Goal: Download file/media

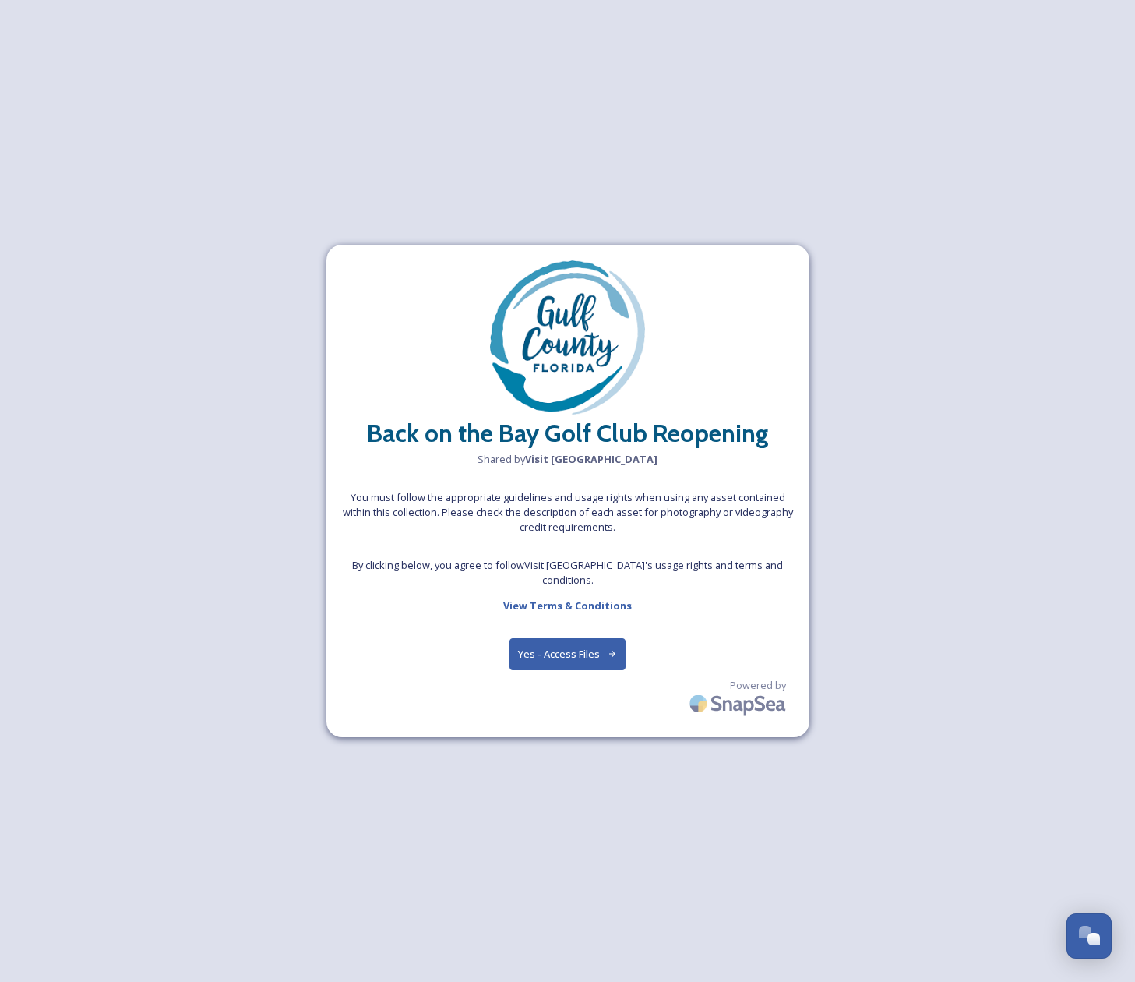
click at [578, 644] on button "Yes - Access Files" at bounding box center [568, 654] width 117 height 32
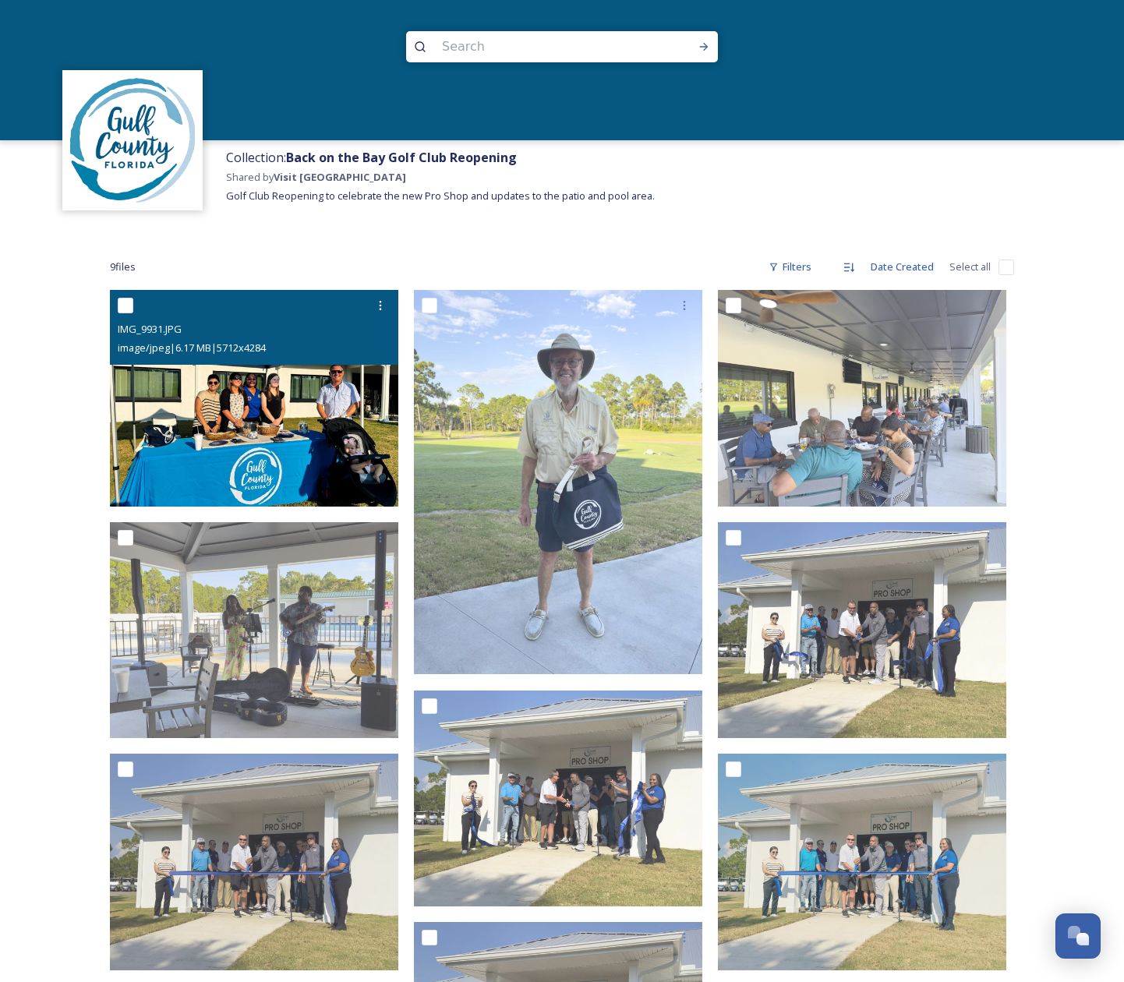
click at [228, 359] on div "IMG_9931.JPG image/jpeg | 6.17 MB | 5712 x 4284" at bounding box center [254, 327] width 288 height 75
click at [242, 421] on img at bounding box center [254, 398] width 288 height 217
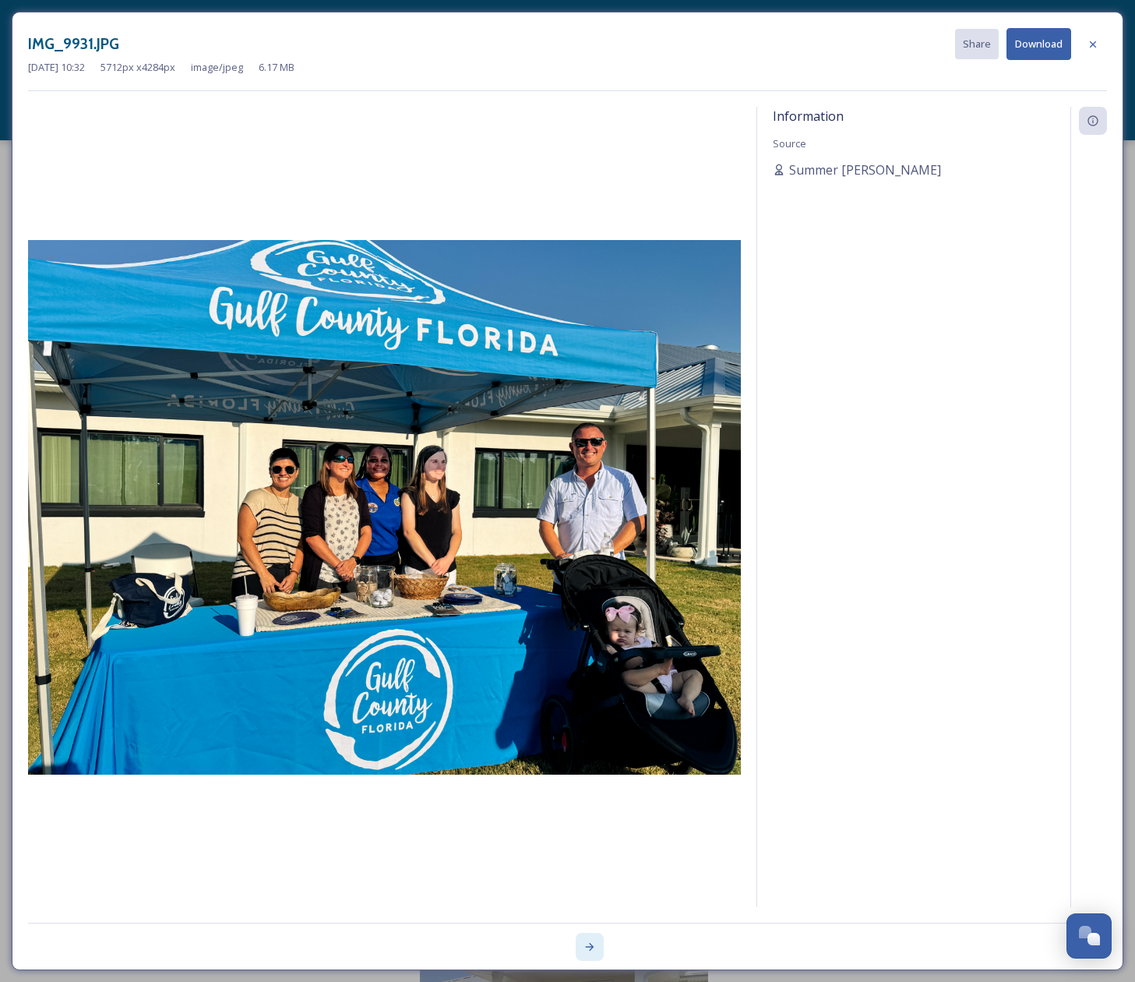
click at [594, 946] on icon at bounding box center [590, 947] width 12 height 12
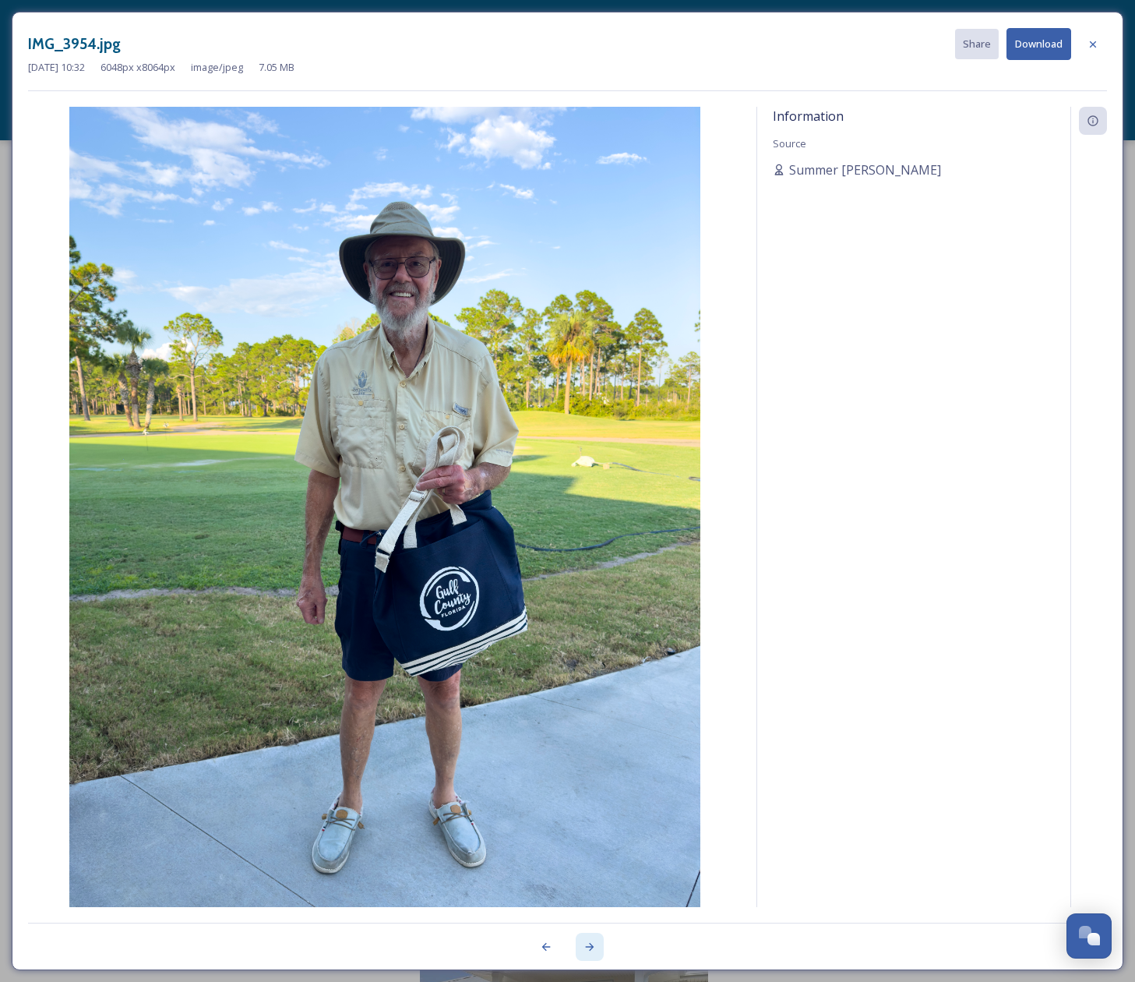
click at [594, 946] on icon at bounding box center [590, 947] width 12 height 12
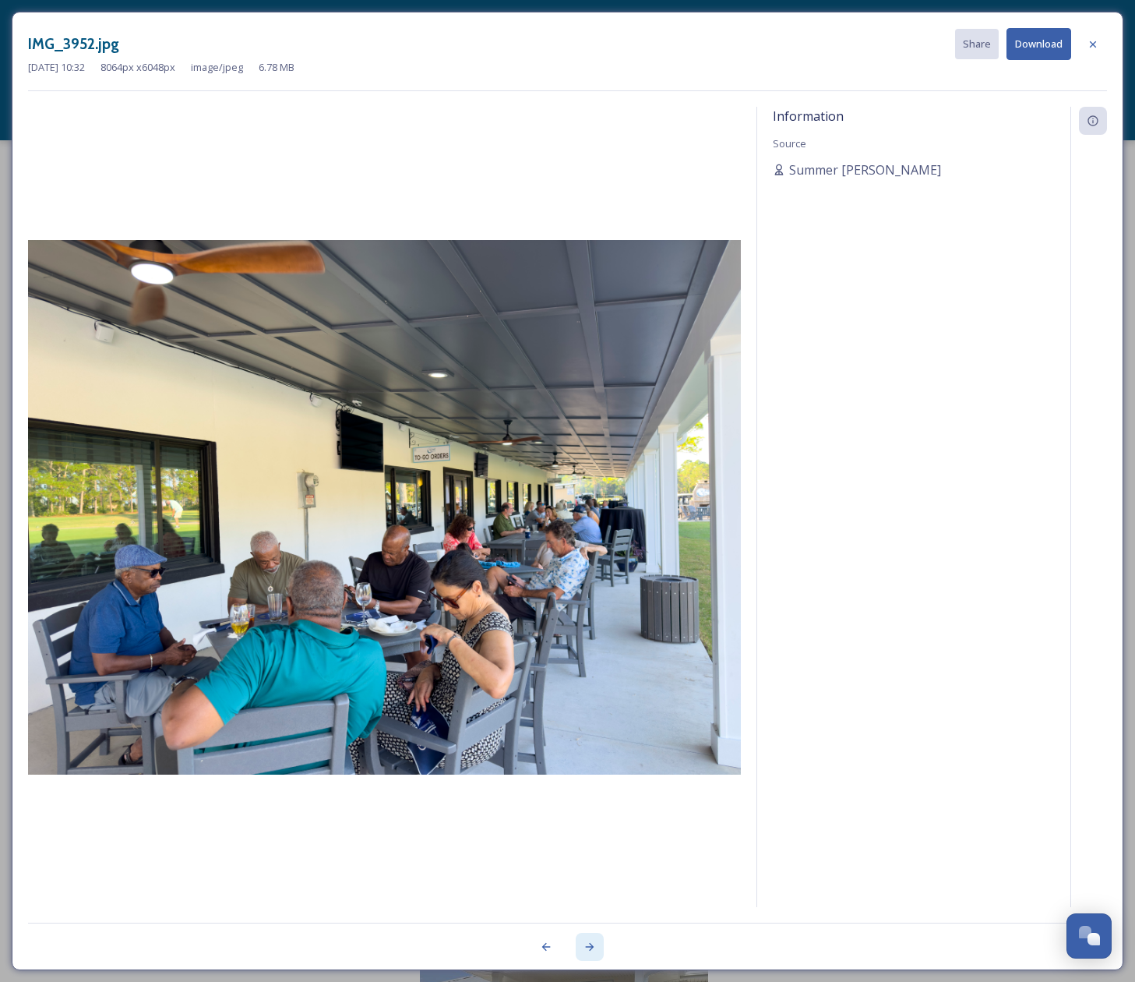
click at [594, 946] on icon at bounding box center [590, 947] width 12 height 12
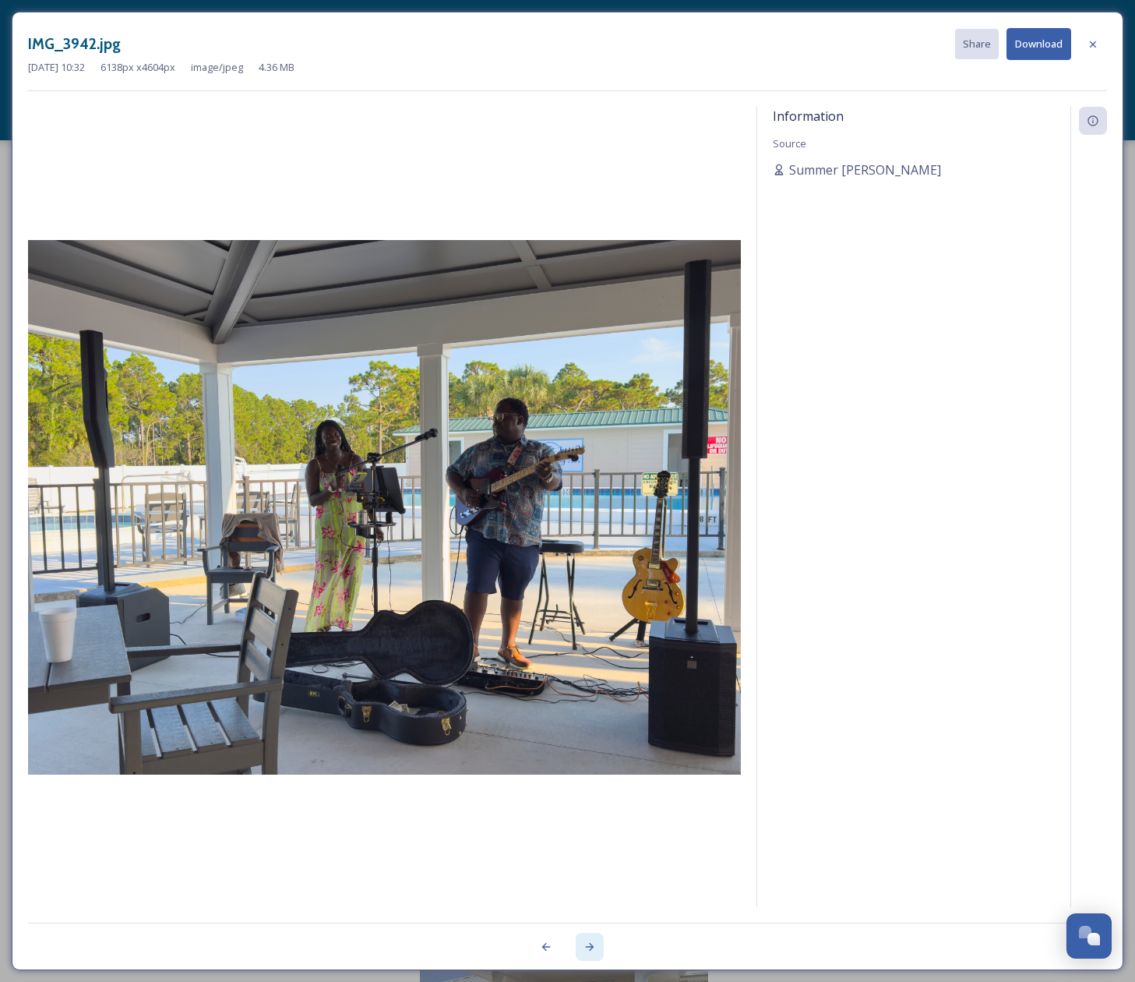
click at [594, 946] on icon at bounding box center [590, 947] width 12 height 12
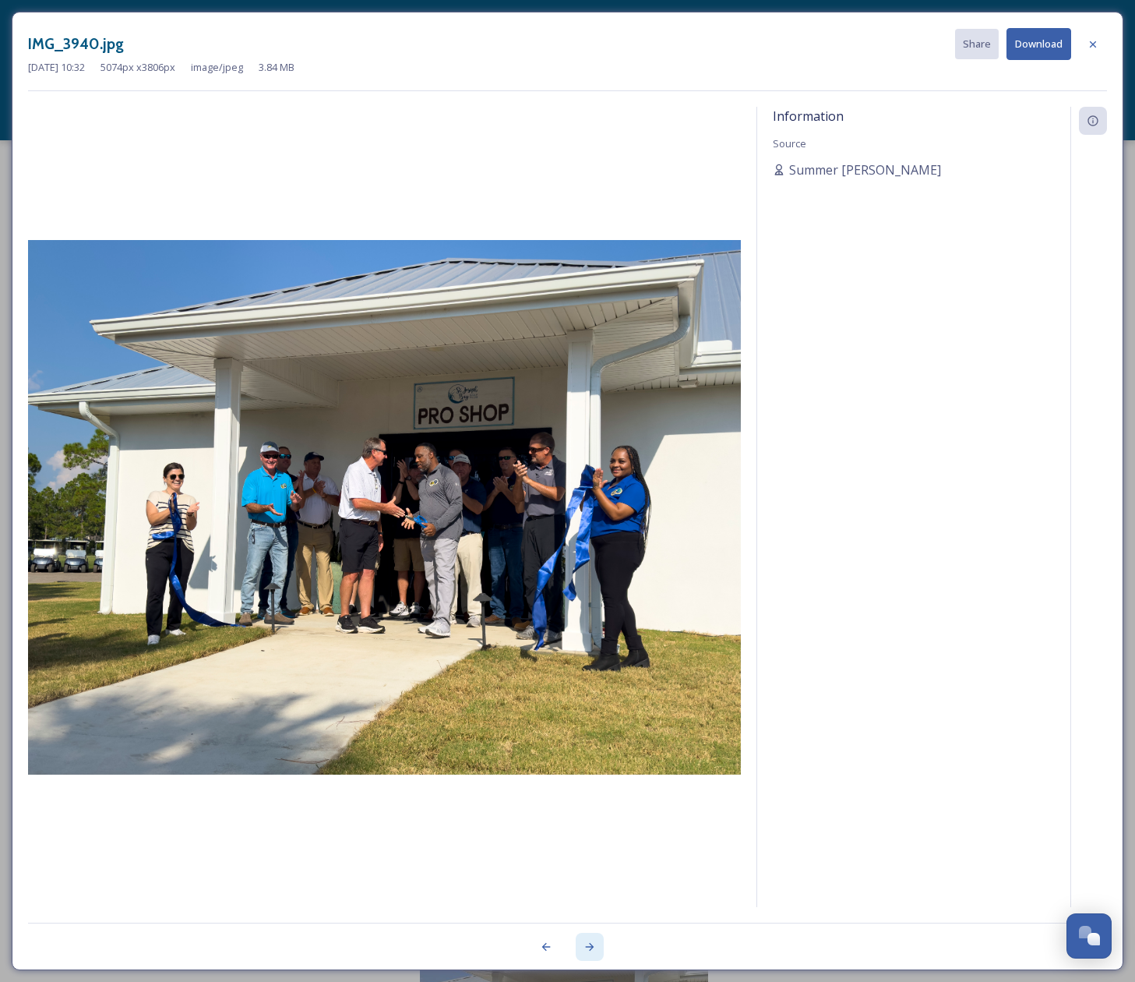
click at [594, 946] on icon at bounding box center [590, 947] width 12 height 12
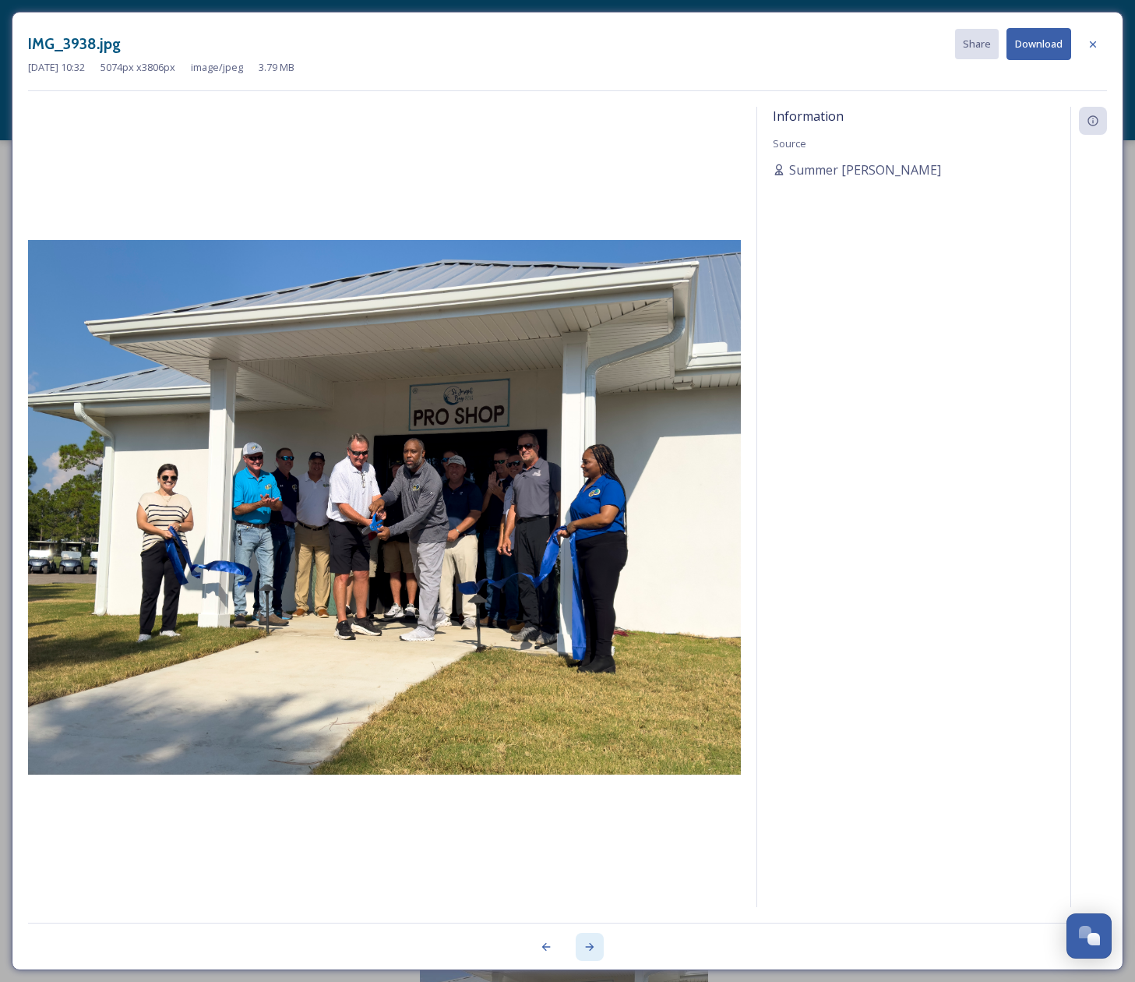
click at [594, 946] on icon at bounding box center [590, 947] width 12 height 12
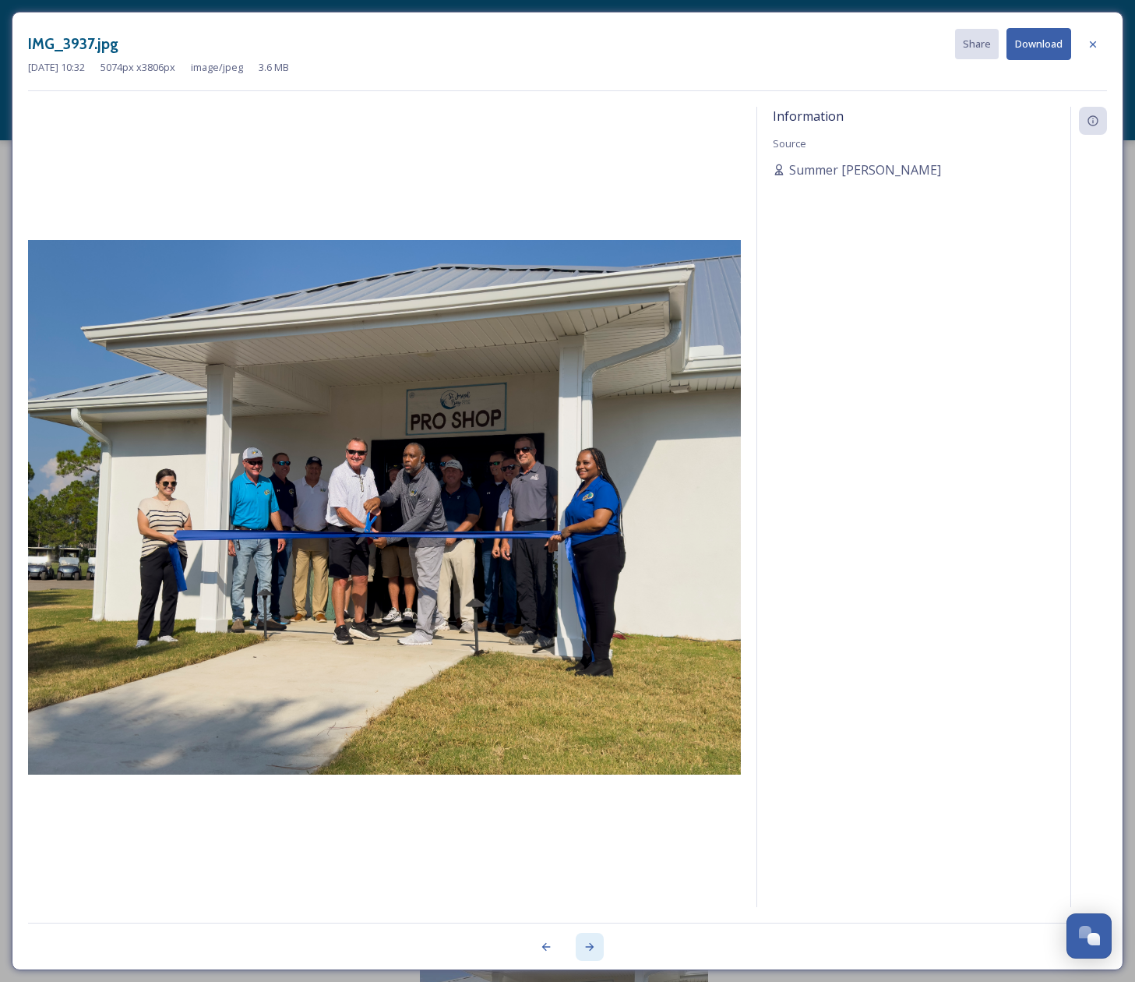
click at [594, 946] on icon at bounding box center [590, 947] width 12 height 12
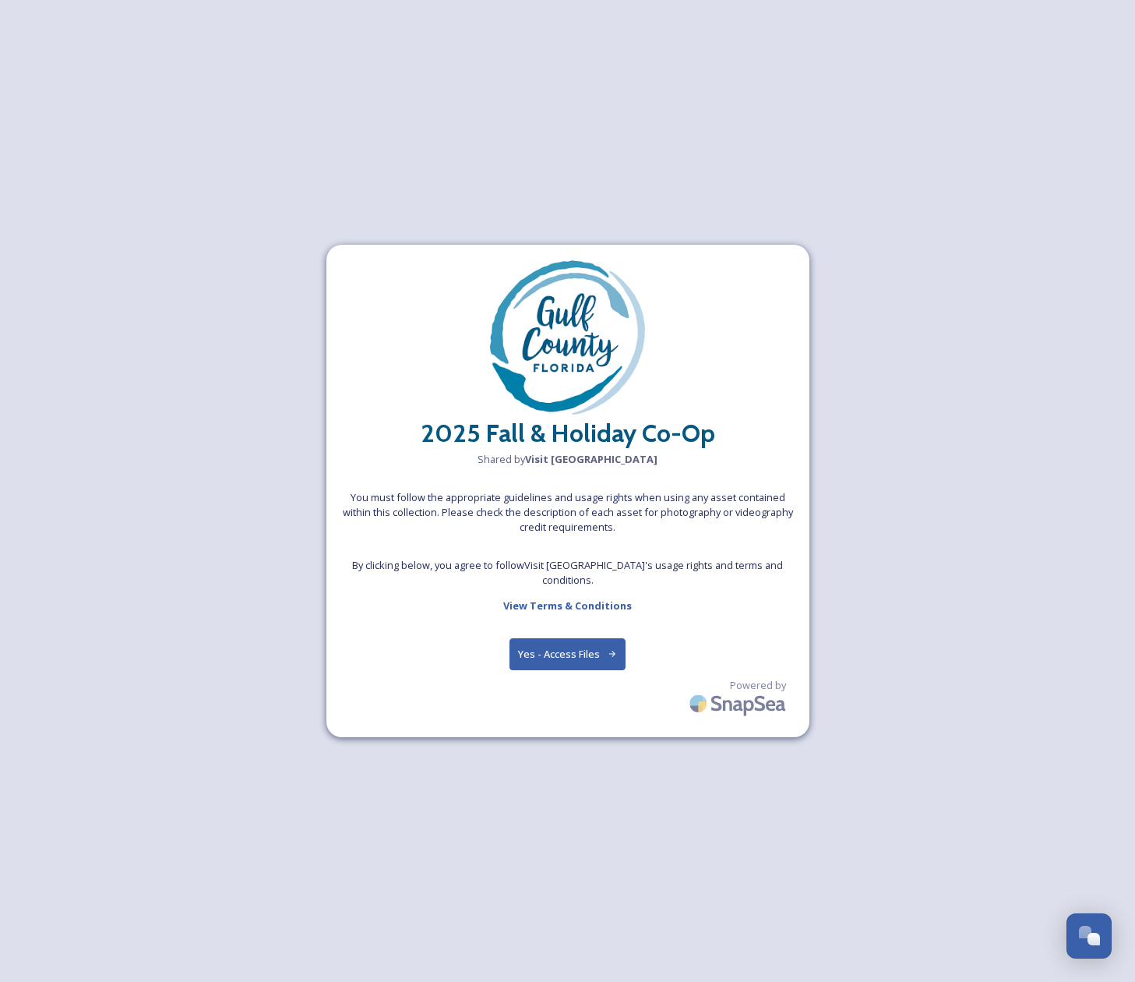
click at [580, 656] on button "Yes - Access Files" at bounding box center [568, 654] width 117 height 32
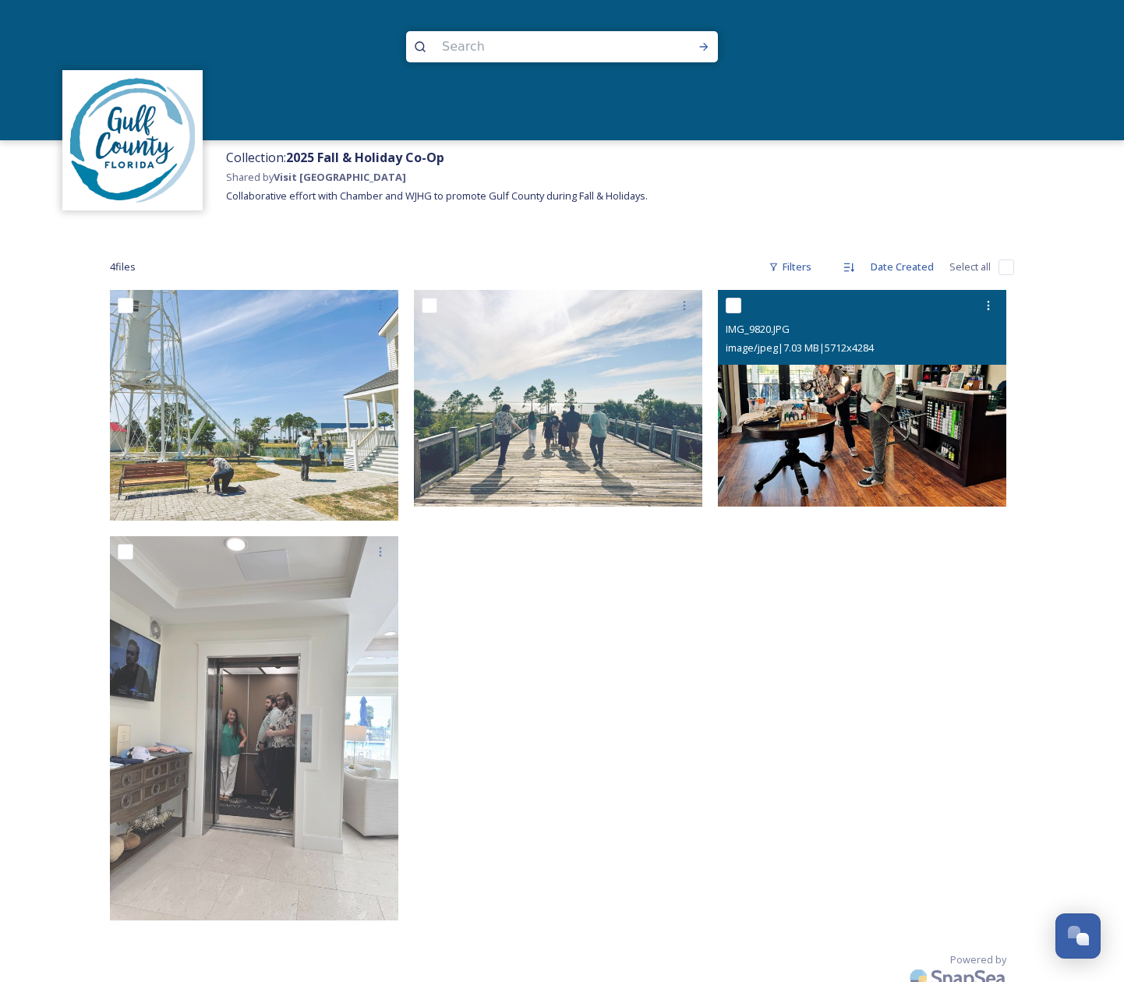
click at [853, 390] on img at bounding box center [862, 398] width 288 height 217
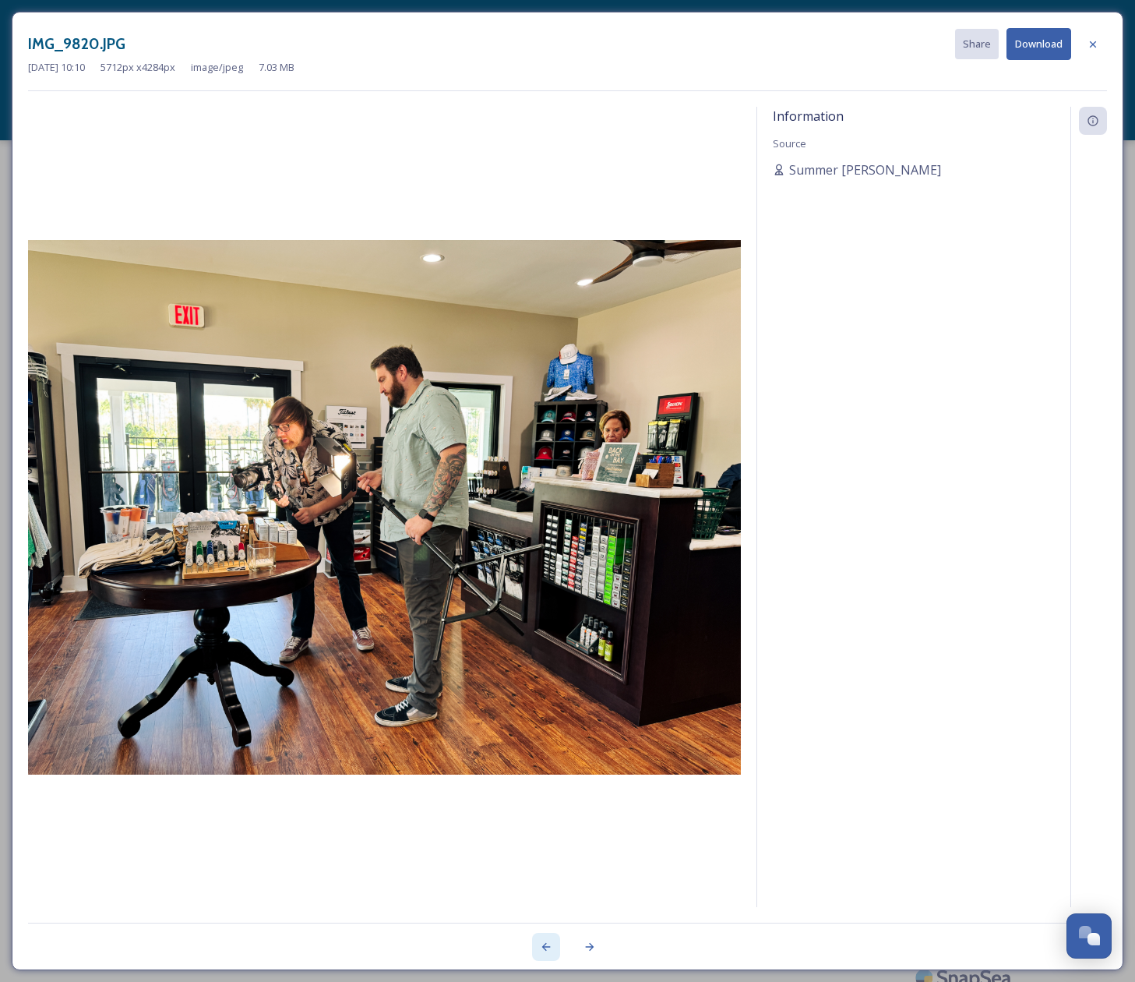
click at [545, 943] on icon at bounding box center [546, 947] width 12 height 12
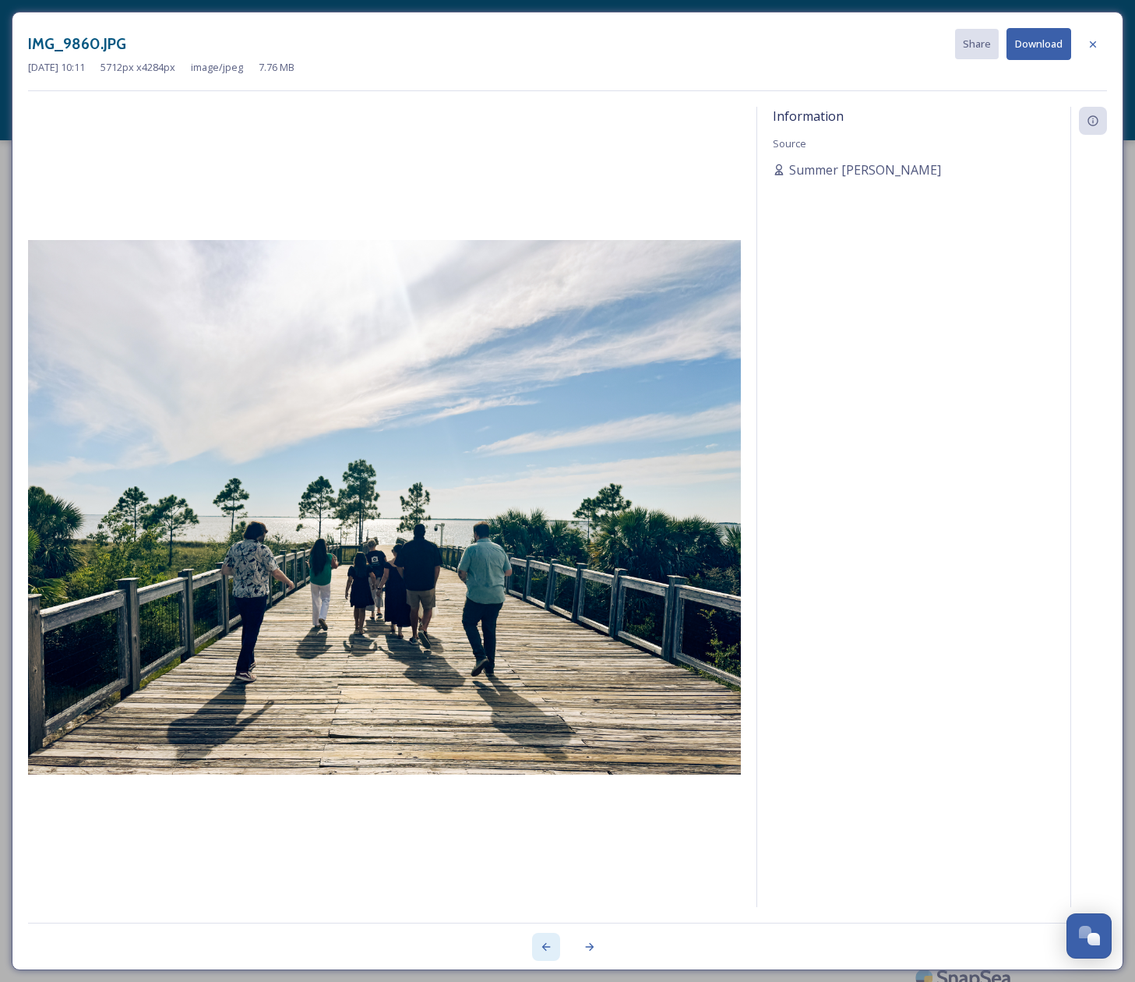
click at [545, 943] on icon at bounding box center [546, 947] width 12 height 12
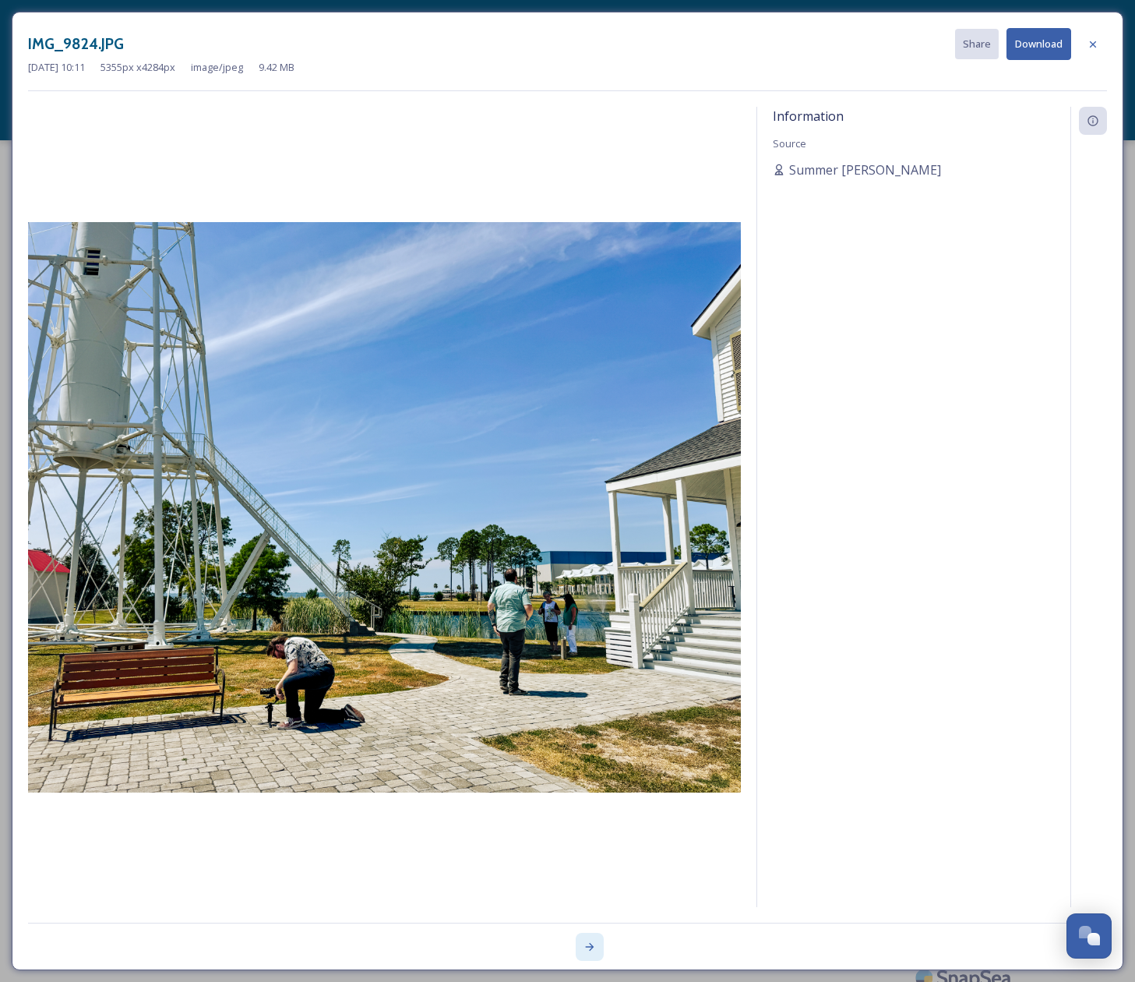
click at [588, 945] on icon at bounding box center [590, 947] width 12 height 12
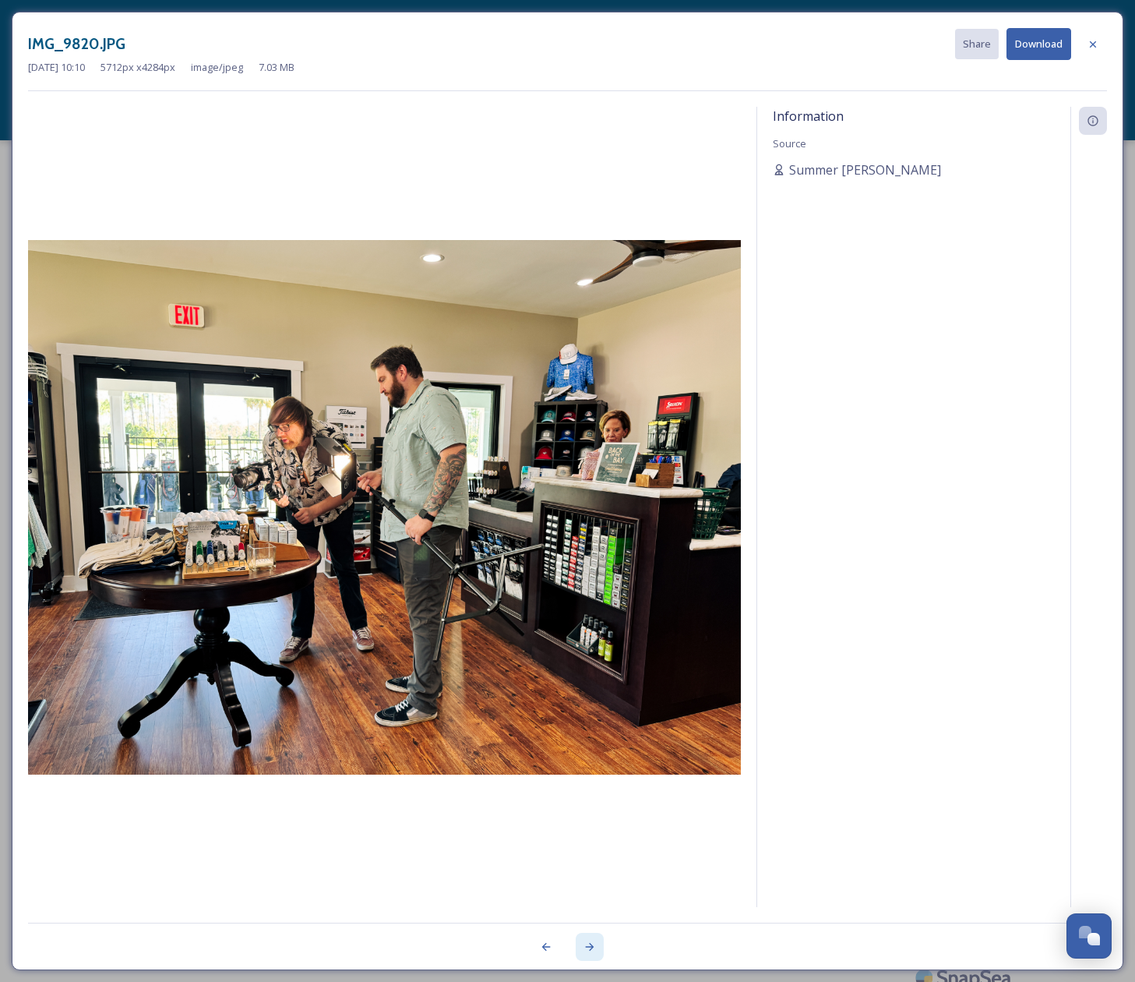
click at [588, 945] on icon at bounding box center [590, 947] width 12 height 12
